Goal: Task Accomplishment & Management: Complete application form

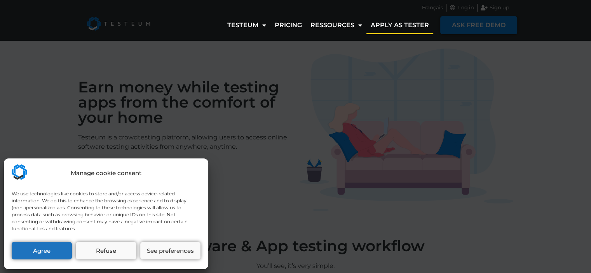
click at [96, 260] on div "Manage cookie consent We use technologies like cookies to store and/or access d…" at bounding box center [106, 214] width 205 height 111
click at [98, 256] on button "Refuse" at bounding box center [106, 250] width 60 height 17
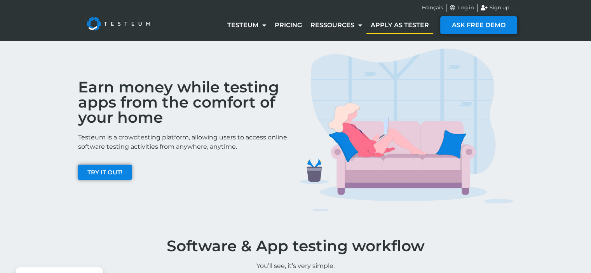
click at [398, 23] on link "Apply as tester" at bounding box center [400, 25] width 67 height 18
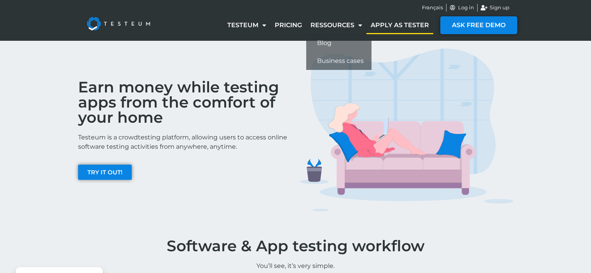
click at [375, 22] on link "Apply as tester" at bounding box center [400, 25] width 67 height 18
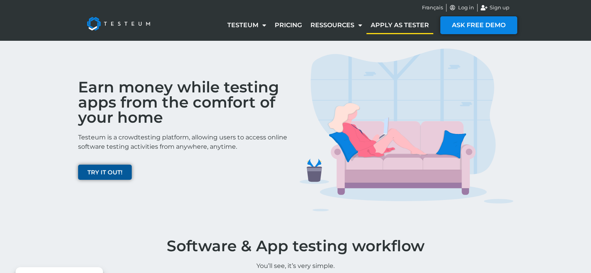
click at [98, 170] on span "TRY IT OUT!" at bounding box center [104, 173] width 35 height 6
